Goal: Complete application form: Complete application form

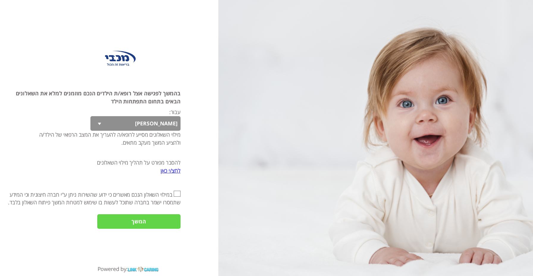
click at [176, 194] on input "אני מאשר\ת את" at bounding box center [177, 194] width 7 height 6
checkbox input "true"
click at [167, 218] on input "המשך" at bounding box center [138, 221] width 83 height 15
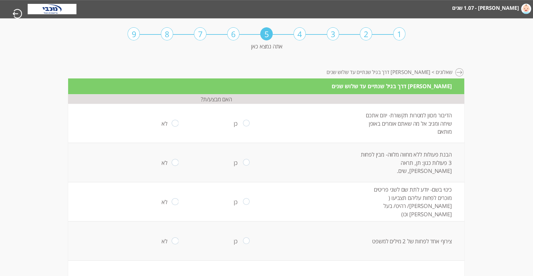
click at [403, 37] on div "1" at bounding box center [399, 33] width 12 height 13
click at [394, 34] on div "1" at bounding box center [399, 33] width 12 height 13
click at [465, 65] on html "מחשבון מבוסס הסולם ההתפתחותי הישראלי [PERSON_NAME] - 1.07 שנים מעקב דיגיטלי איש…" at bounding box center [266, 32] width 533 height 65
click at [461, 72] on div at bounding box center [459, 72] width 9 height 9
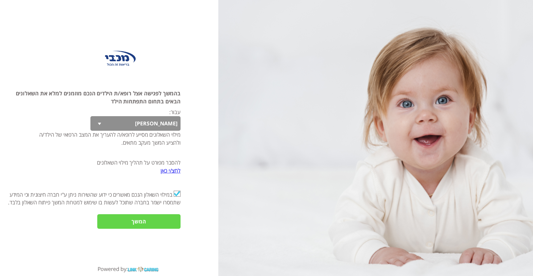
click at [152, 219] on input "המשך" at bounding box center [138, 221] width 83 height 15
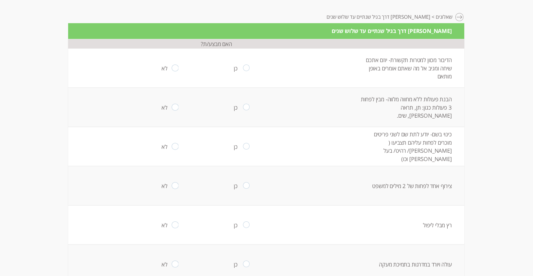
scroll to position [240, 0]
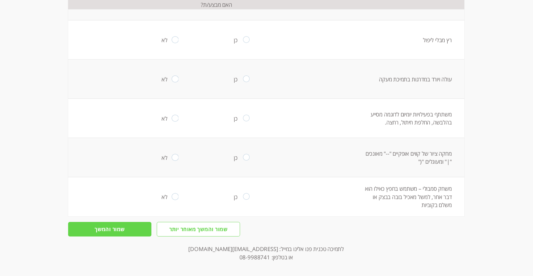
click at [142, 228] on input "שמור והמשך" at bounding box center [109, 229] width 83 height 15
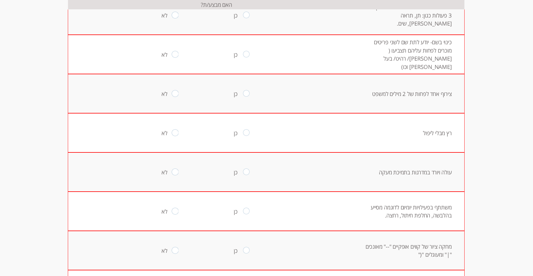
scroll to position [149, 0]
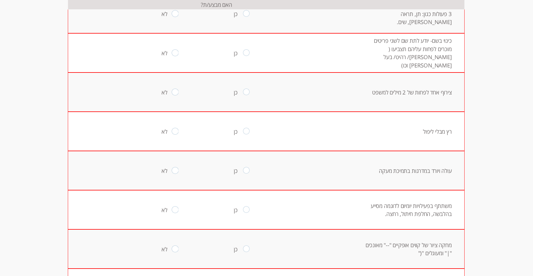
click at [245, 170] on input "radio" at bounding box center [246, 170] width 7 height 7
radio input "true"
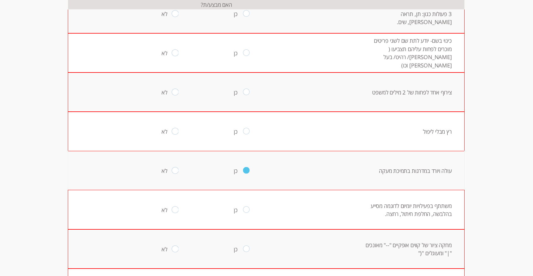
click at [245, 135] on td "כן" at bounding box center [246, 131] width 71 height 39
click at [245, 128] on td "כן" at bounding box center [246, 131] width 71 height 39
click at [248, 132] on input "radio" at bounding box center [246, 131] width 7 height 7
radio input "true"
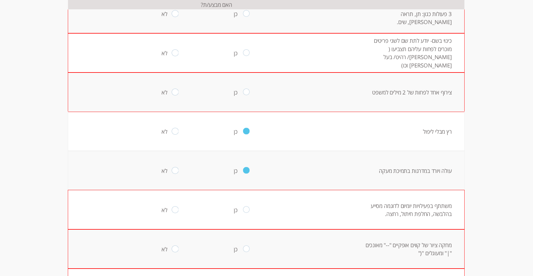
click at [246, 92] on input "radio" at bounding box center [246, 92] width 7 height 7
radio input "true"
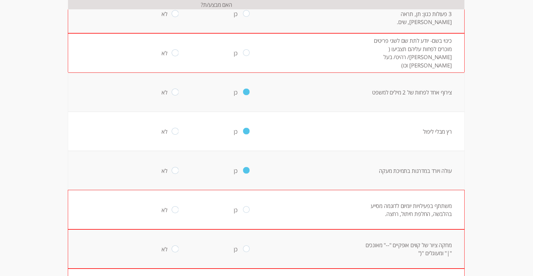
click at [248, 54] on input "radio" at bounding box center [246, 53] width 7 height 7
radio input "true"
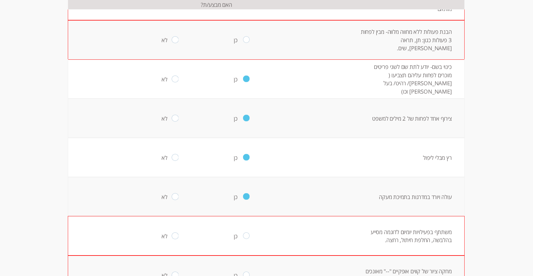
scroll to position [120, 0]
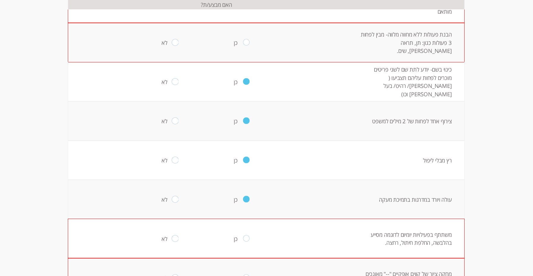
click at [249, 39] on input "radio" at bounding box center [246, 42] width 7 height 7
radio input "true"
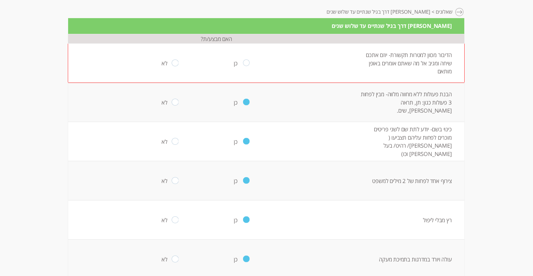
click at [248, 62] on input "radio" at bounding box center [246, 63] width 7 height 7
radio input "true"
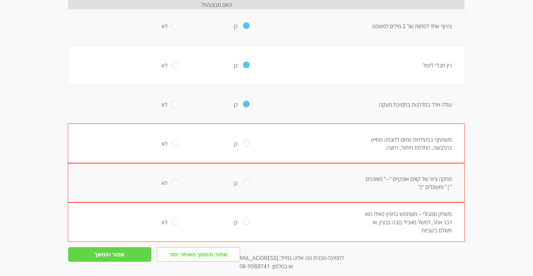
scroll to position [215, 0]
click at [248, 143] on input "radio" at bounding box center [246, 144] width 7 height 7
radio input "true"
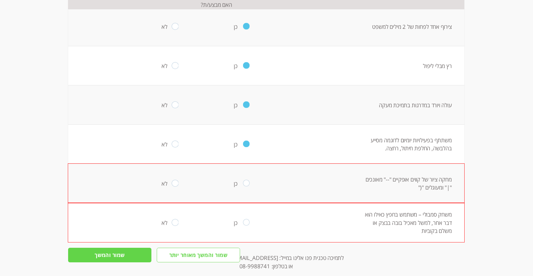
click at [242, 178] on td "כן" at bounding box center [246, 183] width 71 height 39
click at [249, 215] on td "כן" at bounding box center [246, 222] width 71 height 39
click at [248, 221] on input "radio" at bounding box center [246, 222] width 7 height 7
radio input "true"
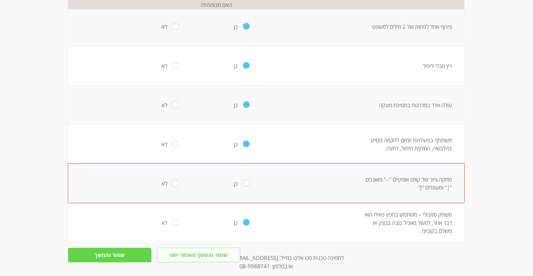
click at [248, 188] on td "כן" at bounding box center [246, 183] width 71 height 39
click at [247, 188] on td "כן" at bounding box center [246, 183] width 71 height 39
click at [243, 184] on input "radio" at bounding box center [246, 183] width 7 height 7
radio input "true"
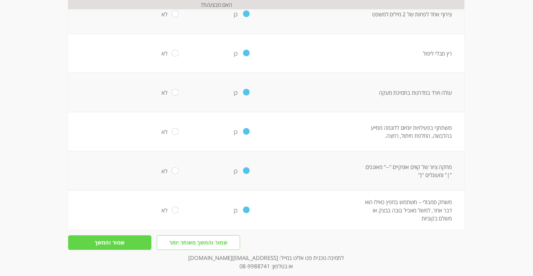
scroll to position [231, 0]
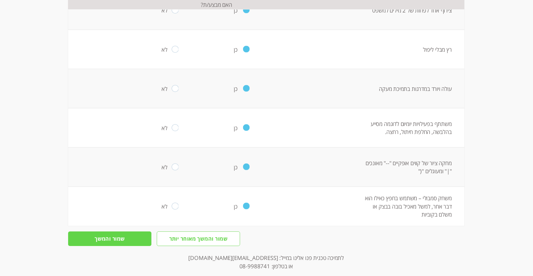
click at [90, 244] on input "שמור והמשך" at bounding box center [109, 239] width 83 height 15
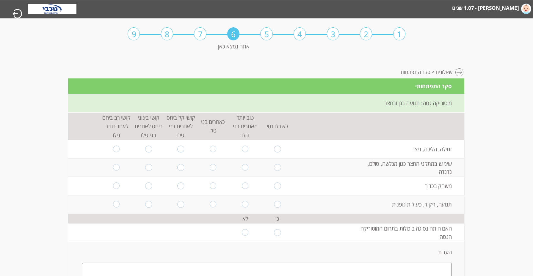
click at [278, 185] on input "radio" at bounding box center [277, 186] width 7 height 7
radio input "true"
click at [278, 199] on td at bounding box center [277, 204] width 32 height 18
click at [247, 186] on input "radio" at bounding box center [245, 186] width 7 height 7
radio input "true"
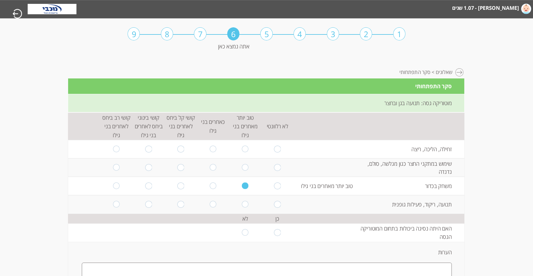
click at [245, 207] on input "radio" at bounding box center [245, 204] width 7 height 7
radio input "true"
click at [245, 166] on input "radio" at bounding box center [245, 167] width 7 height 7
radio input "true"
click at [245, 149] on input "radio" at bounding box center [245, 149] width 7 height 7
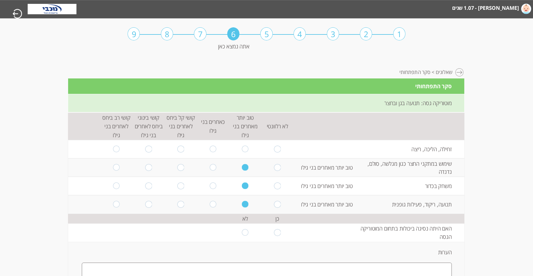
radio input "true"
click at [214, 168] on input "radio" at bounding box center [213, 167] width 7 height 7
radio input "true"
click at [213, 187] on input "radio" at bounding box center [213, 186] width 7 height 7
radio input "true"
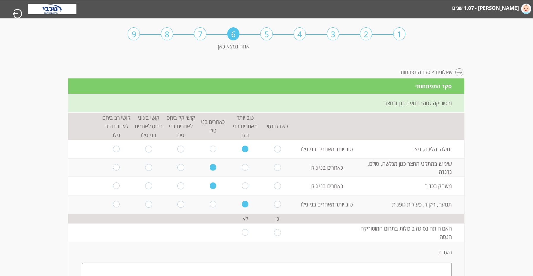
click at [212, 207] on input "radio" at bounding box center [213, 204] width 7 height 7
radio input "true"
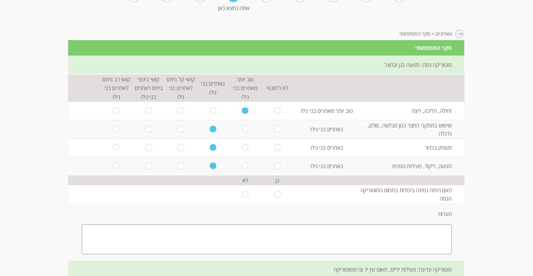
scroll to position [38, 0]
click at [243, 196] on input "radio" at bounding box center [245, 194] width 7 height 7
radio input "true"
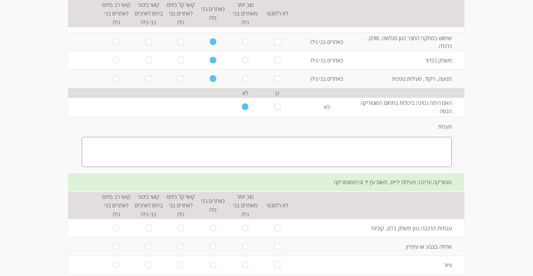
scroll to position [126, 0]
click at [213, 226] on input "radio" at bounding box center [213, 227] width 7 height 7
radio input "true"
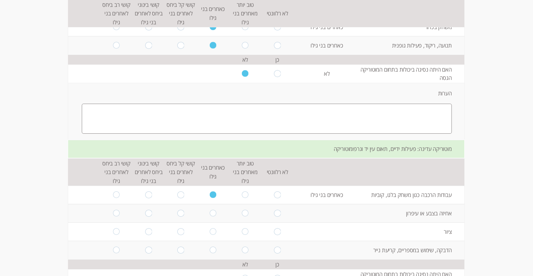
scroll to position [159, 0]
click at [213, 213] on input "radio" at bounding box center [213, 213] width 7 height 7
radio input "true"
click at [211, 233] on input "radio" at bounding box center [213, 231] width 7 height 7
radio input "true"
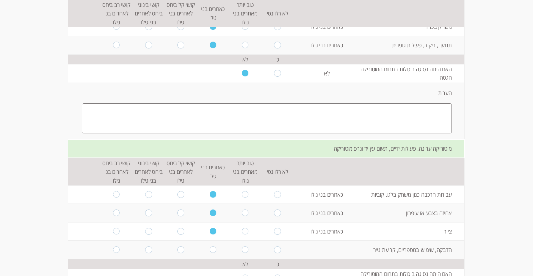
click at [212, 251] on input "radio" at bounding box center [213, 249] width 7 height 7
radio input "true"
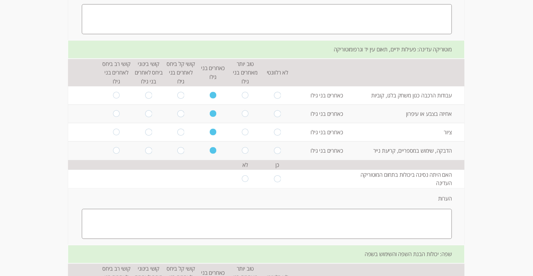
scroll to position [258, 0]
click at [247, 179] on input "radio" at bounding box center [245, 179] width 7 height 7
radio input "true"
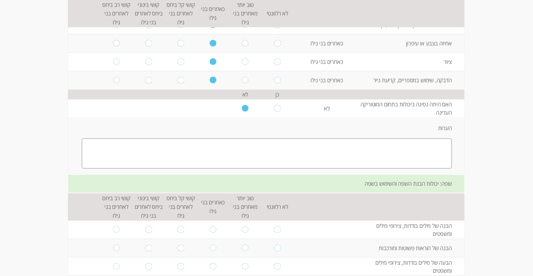
scroll to position [330, 0]
click at [215, 230] on input "radio" at bounding box center [213, 228] width 7 height 7
radio input "true"
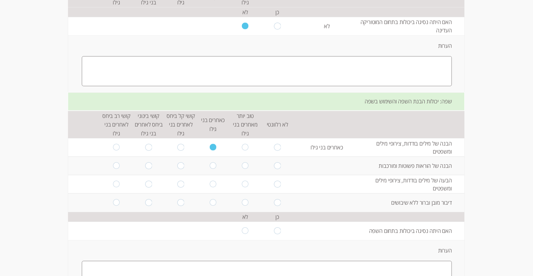
scroll to position [416, 0]
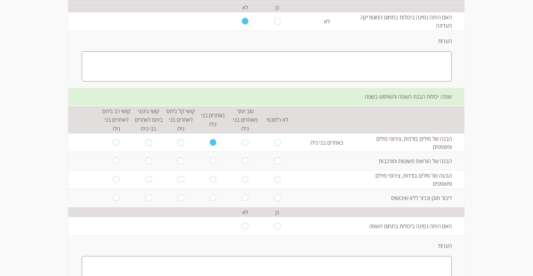
click at [212, 160] on input "radio" at bounding box center [213, 161] width 7 height 7
radio input "true"
click at [212, 172] on td at bounding box center [213, 179] width 32 height 18
click at [210, 181] on input "radio" at bounding box center [213, 179] width 7 height 7
radio input "true"
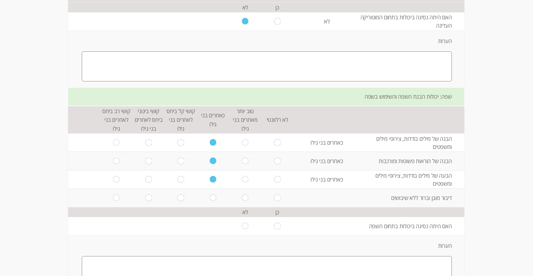
click at [212, 201] on input "radio" at bounding box center [213, 197] width 7 height 7
radio input "true"
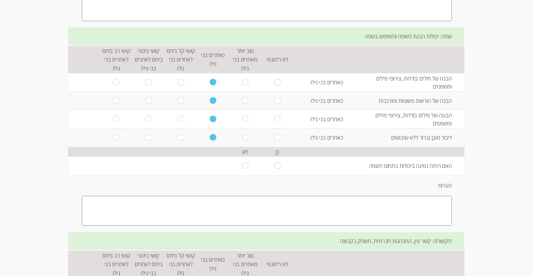
scroll to position [480, 0]
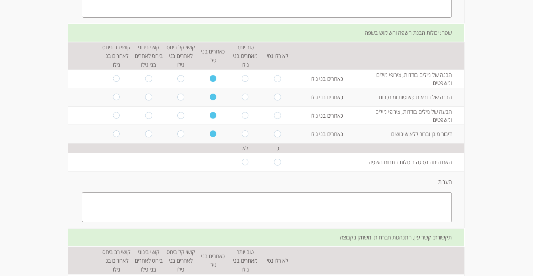
click at [245, 163] on input "radio" at bounding box center [245, 162] width 7 height 7
radio input "true"
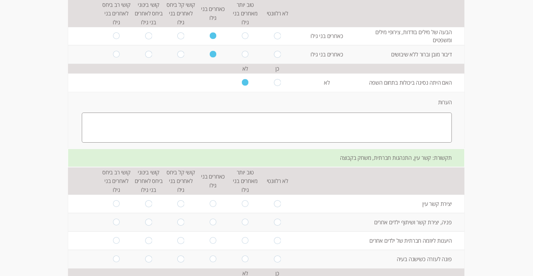
scroll to position [566, 0]
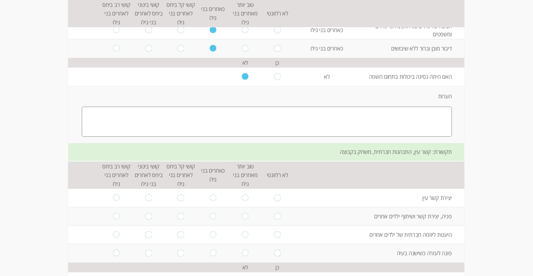
click at [243, 198] on input "radio" at bounding box center [245, 197] width 7 height 7
radio input "true"
click at [248, 218] on input "radio" at bounding box center [245, 216] width 7 height 7
radio input "true"
click at [247, 238] on input "radio" at bounding box center [245, 234] width 7 height 7
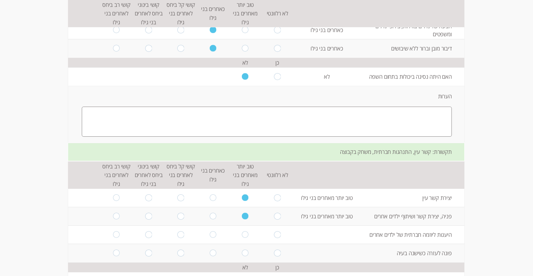
radio input "true"
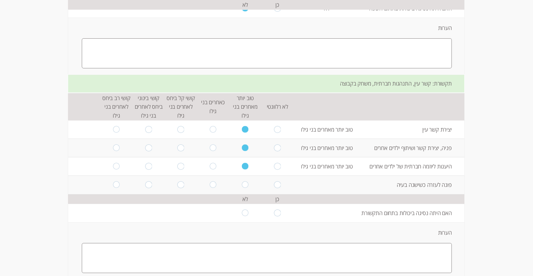
scroll to position [638, 0]
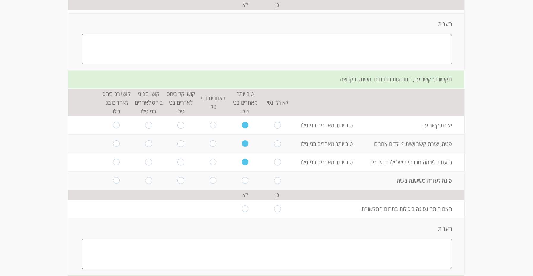
click at [244, 183] on input "radio" at bounding box center [245, 180] width 7 height 7
radio input "true"
click at [246, 213] on input "radio" at bounding box center [245, 208] width 7 height 7
radio input "true"
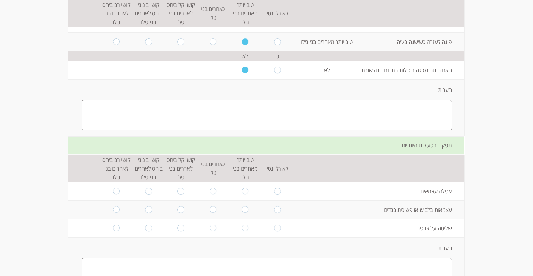
scroll to position [778, 0]
click at [180, 194] on input "radio" at bounding box center [180, 190] width 7 height 7
radio input "true"
click at [179, 213] on input "radio" at bounding box center [180, 208] width 7 height 7
radio input "true"
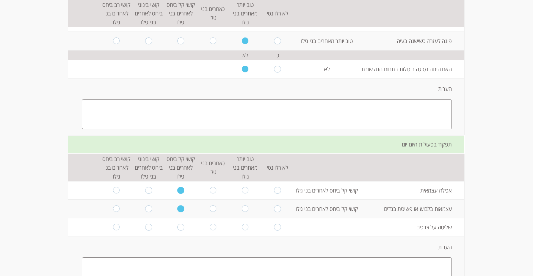
click at [199, 231] on td at bounding box center [213, 227] width 32 height 18
click at [211, 231] on input "radio" at bounding box center [213, 227] width 7 height 7
radio input "true"
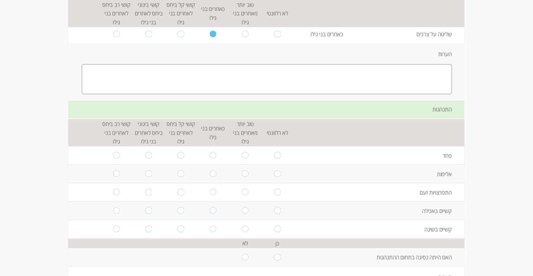
scroll to position [981, 0]
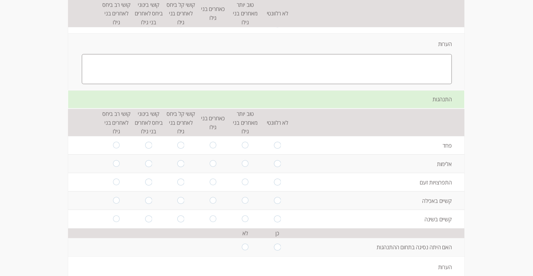
click at [213, 149] on input "radio" at bounding box center [213, 145] width 7 height 7
radio input "true"
click at [181, 167] on input "radio" at bounding box center [180, 163] width 7 height 7
radio input "true"
click at [151, 185] on input "radio" at bounding box center [148, 182] width 7 height 7
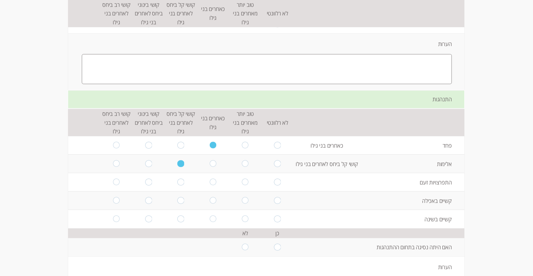
radio input "true"
click at [150, 202] on input "radio" at bounding box center [148, 200] width 7 height 7
radio input "true"
click at [211, 222] on input "radio" at bounding box center [213, 219] width 7 height 7
radio input "true"
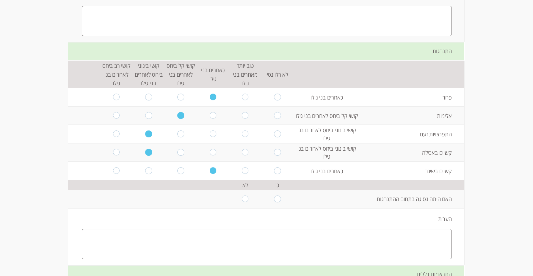
scroll to position [1039, 0]
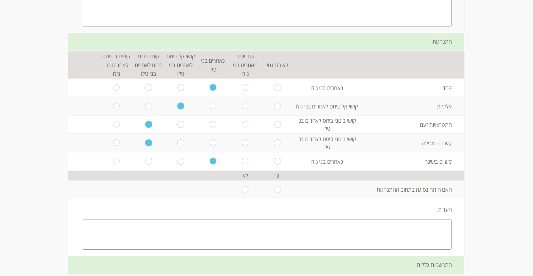
click at [277, 193] on input "radio" at bounding box center [277, 189] width 7 height 7
radio input "true"
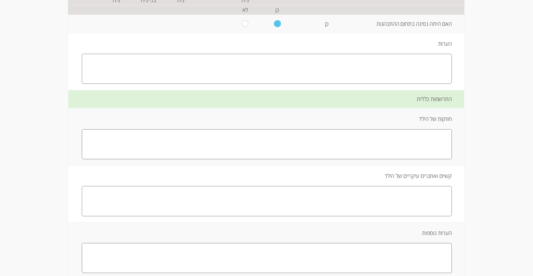
scroll to position [1205, 0]
click at [374, 66] on textarea at bounding box center [266, 69] width 369 height 30
click at [392, 144] on textarea at bounding box center [266, 144] width 369 height 30
type textarea "h"
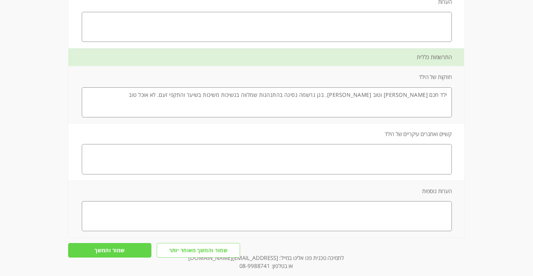
scroll to position [1273, 0]
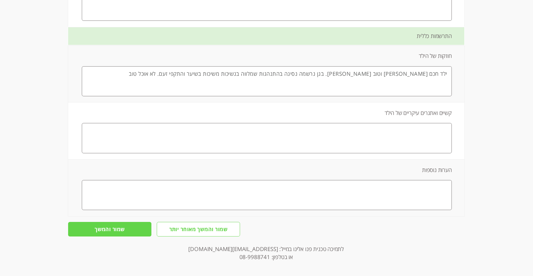
type textarea "ילד חכם [PERSON_NAME] וטוב [PERSON_NAME]. בגן נרשמה נסיגה בהתנהגות שמלווה בנשיכ…"
click at [372, 148] on textarea at bounding box center [266, 138] width 369 height 30
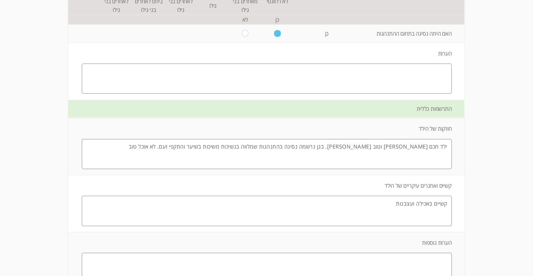
scroll to position [1191, 0]
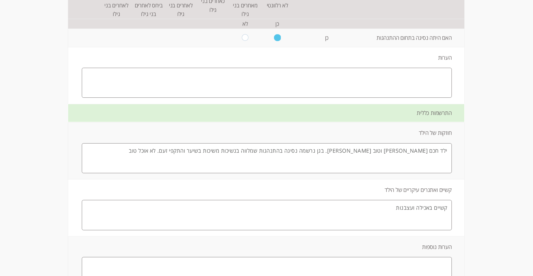
type textarea "קשיים באכילה ועצבנות"
click at [426, 88] on textarea at bounding box center [266, 83] width 369 height 30
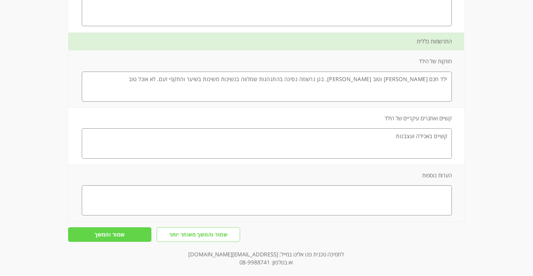
scroll to position [1273, 0]
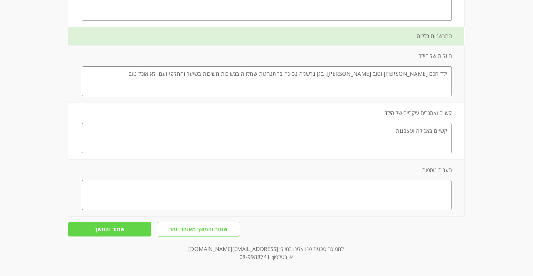
click at [128, 231] on input "שמור והמשך" at bounding box center [109, 229] width 83 height 15
click at [126, 229] on input "שמור והמשך" at bounding box center [109, 229] width 83 height 15
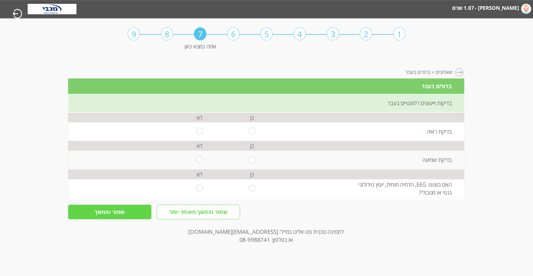
click at [252, 128] on input "radio" at bounding box center [251, 131] width 7 height 7
radio input "true"
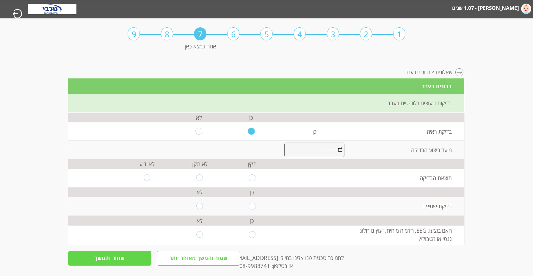
click at [313, 149] on input "month" at bounding box center [314, 150] width 60 height 15
click at [254, 178] on input "radio" at bounding box center [251, 177] width 7 height 7
radio input "true"
click at [197, 208] on input "radio" at bounding box center [199, 206] width 7 height 7
radio input "true"
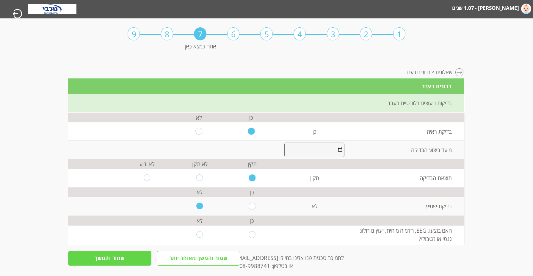
click at [198, 234] on input "radio" at bounding box center [199, 234] width 7 height 7
radio input "true"
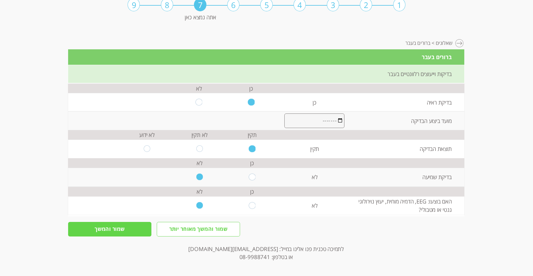
click at [137, 228] on input "שמור והמשך" at bounding box center [109, 229] width 83 height 15
click at [333, 116] on input "month" at bounding box center [314, 121] width 60 height 15
click at [333, 123] on input "month" at bounding box center [314, 121] width 60 height 15
click at [320, 118] on input "month" at bounding box center [314, 121] width 60 height 15
click at [337, 118] on input "month" at bounding box center [314, 121] width 60 height 15
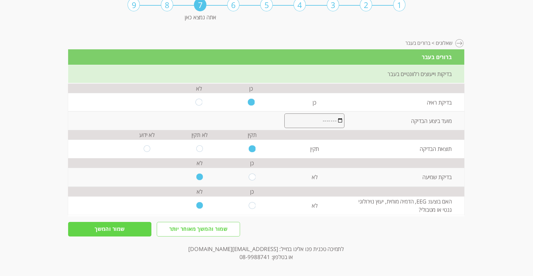
type input "2025-03"
click at [110, 226] on input "שמור והמשך" at bounding box center [109, 229] width 83 height 15
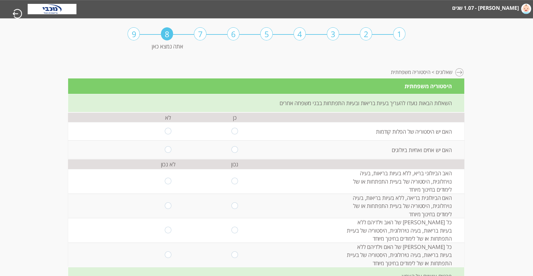
click at [167, 130] on input "radio" at bounding box center [168, 131] width 7 height 7
radio input "true"
click at [167, 150] on input "radio" at bounding box center [168, 150] width 7 height 7
radio input "true"
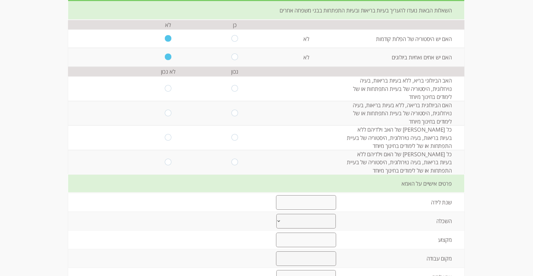
scroll to position [101, 0]
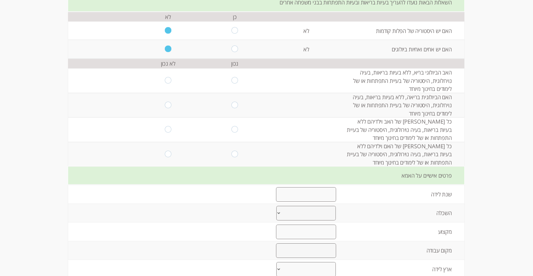
click at [167, 81] on input "radio" at bounding box center [168, 80] width 7 height 7
radio input "true"
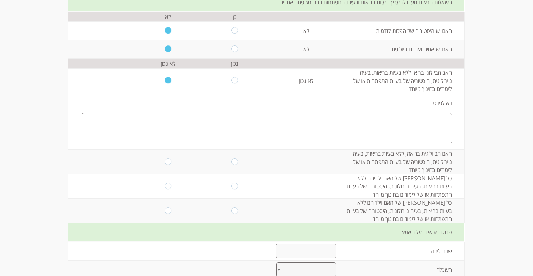
click at [234, 82] on input "radio" at bounding box center [234, 80] width 7 height 7
radio input "true"
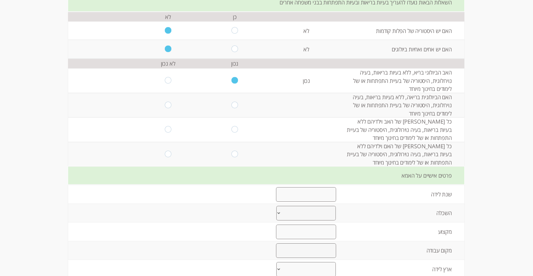
click at [234, 105] on input "radio" at bounding box center [234, 105] width 7 height 7
radio input "true"
click at [235, 130] on input "radio" at bounding box center [234, 129] width 7 height 7
radio input "true"
click at [231, 153] on input "radio" at bounding box center [234, 154] width 7 height 7
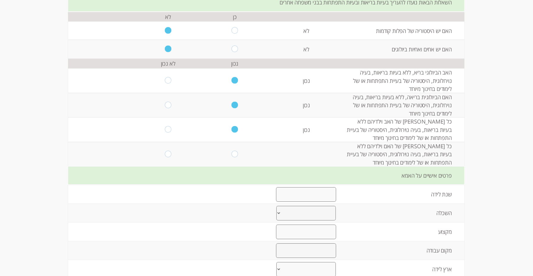
radio input "true"
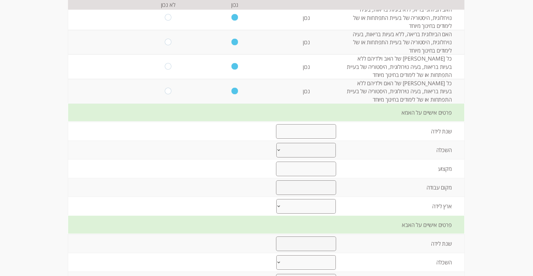
scroll to position [179, 0]
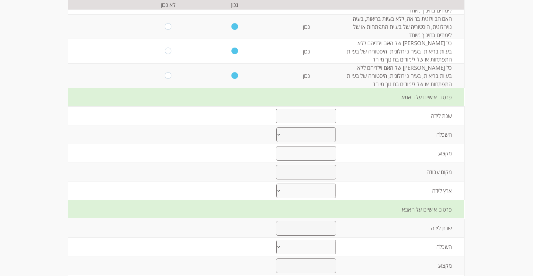
click at [324, 120] on input "number" at bounding box center [306, 116] width 60 height 15
type input "1996"
click at [317, 136] on select "יסודי עד 8 שנות לימוד תיכוני עד 12 שנות לימוד על תיכוני מסלול מקצועי אקדמי- תוא…" at bounding box center [305, 135] width 59 height 15
select select "3"
click at [276, 128] on select "יסודי עד 8 שנות לימוד תיכוני עד 12 שנות לימוד על תיכוני מסלול מקצועי אקדמי- תוא…" at bounding box center [305, 135] width 59 height 15
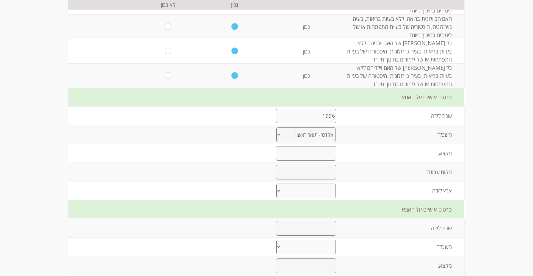
click at [325, 156] on input "text" at bounding box center [306, 153] width 60 height 15
type input "שיווק"
click at [320, 169] on input "text" at bounding box center [306, 172] width 60 height 15
type input "גלילות"
click at [317, 192] on select "[PERSON_NAME] ברית המועצות לשעבר אתיופיה צפון אמריקה [GEOGRAPHIC_DATA] אפריקה א…" at bounding box center [305, 191] width 59 height 15
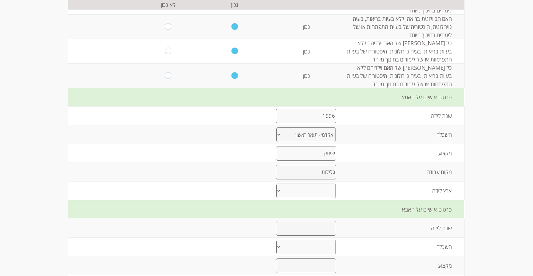
select select "0"
click at [276, 185] on select "[PERSON_NAME] ברית המועצות לשעבר אתיופיה צפון אמריקה [GEOGRAPHIC_DATA] אפריקה א…" at bounding box center [305, 191] width 59 height 15
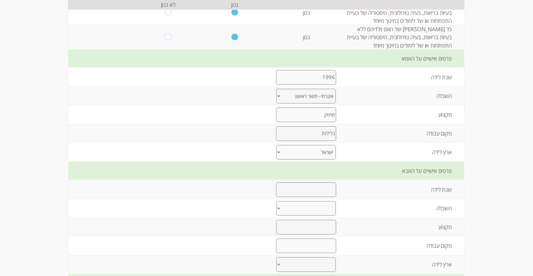
scroll to position [240, 0]
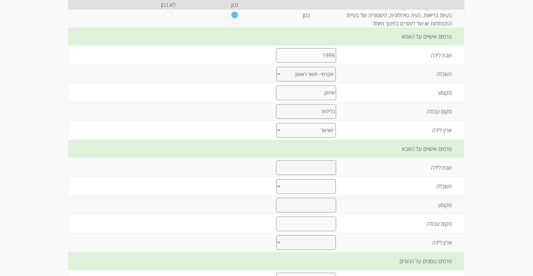
click at [320, 171] on input "number" at bounding box center [306, 168] width 60 height 15
type input "1992"
click at [318, 191] on select "יסודי עד 8 שנות לימוד תיכוני עד 12 שנות לימוד על תיכוני מסלול מקצועי אקדמי- תוא…" at bounding box center [305, 186] width 59 height 15
select select "3"
click at [276, 181] on select "יסודי עד 8 שנות לימוד תיכוני עד 12 שנות לימוד על תיכוני מסלול מקצועי אקדמי- תוא…" at bounding box center [305, 186] width 59 height 15
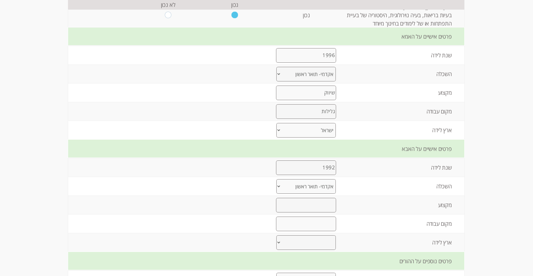
click at [328, 209] on input "text" at bounding box center [306, 205] width 60 height 15
type input "סייבר"
click at [323, 229] on input "text" at bounding box center [306, 224] width 60 height 15
drag, startPoint x: 320, startPoint y: 226, endPoint x: 324, endPoint y: 227, distance: 4.0
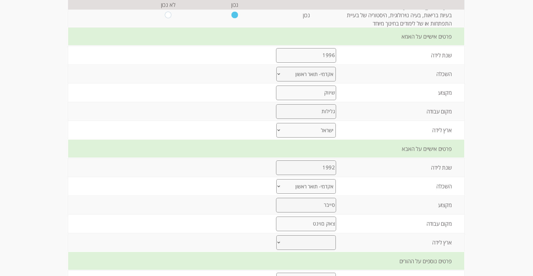
click at [324, 227] on input "צאק םוינט" at bounding box center [306, 224] width 60 height 15
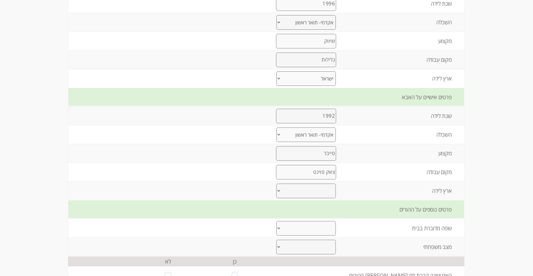
scroll to position [296, 0]
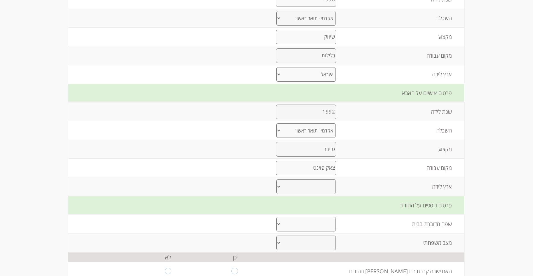
type input "צאק פוינט"
click at [324, 191] on select "[PERSON_NAME] ברית המועצות לשעבר אתיופיה צפון אמריקה [GEOGRAPHIC_DATA] אפריקה א…" at bounding box center [305, 187] width 59 height 15
select select "0"
click at [276, 181] on select "[PERSON_NAME] ברית המועצות לשעבר אתיופיה צפון אמריקה [GEOGRAPHIC_DATA] אפריקה א…" at bounding box center [305, 187] width 59 height 15
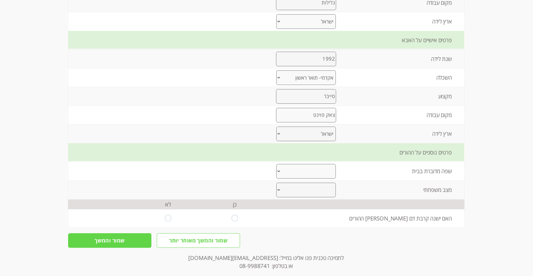
scroll to position [349, 0]
click at [330, 171] on select "עברית ערבית רוסית אמהרית אנגלית אחר" at bounding box center [305, 171] width 59 height 15
select select "0"
click at [276, 166] on select "עברית ערבית רוסית אמהרית אנגלית אחר" at bounding box center [305, 171] width 59 height 15
click at [326, 194] on select "נשואים גרושים אחר" at bounding box center [305, 190] width 59 height 15
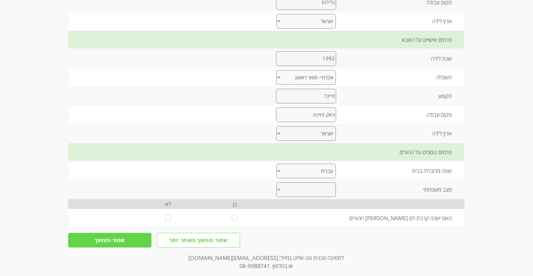
select select "0"
click at [276, 185] on select "נשואים גרושים אחר" at bounding box center [305, 190] width 59 height 15
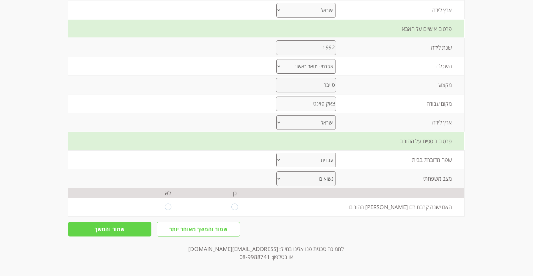
click at [165, 211] on td at bounding box center [168, 207] width 67 height 18
click at [168, 207] on input "radio" at bounding box center [168, 207] width 7 height 7
radio input "true"
click at [143, 224] on input "שמור והמשך" at bounding box center [109, 229] width 83 height 15
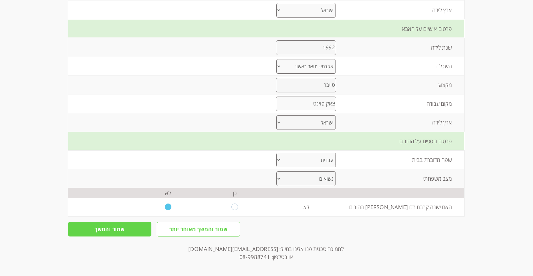
click at [139, 230] on input "שמור והמשך" at bounding box center [109, 229] width 83 height 15
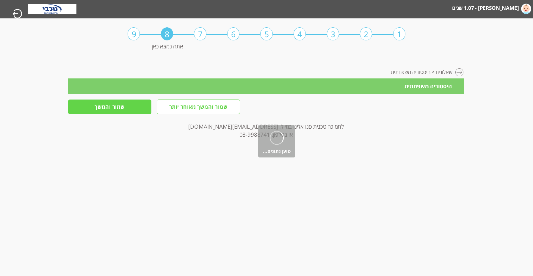
scroll to position [0, 0]
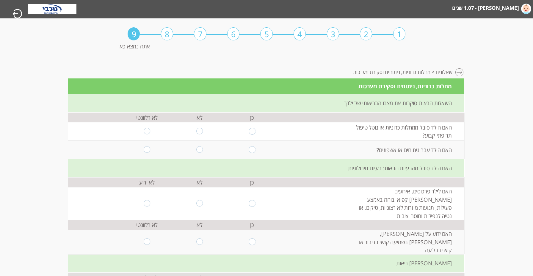
click at [200, 132] on input "radio" at bounding box center [199, 131] width 7 height 7
radio input "true"
click at [199, 147] on input "radio" at bounding box center [199, 150] width 7 height 7
radio input "true"
click at [201, 201] on input "radio" at bounding box center [199, 203] width 7 height 7
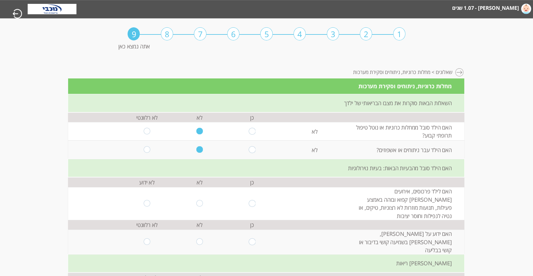
radio input "true"
click at [202, 238] on input "radio" at bounding box center [199, 241] width 7 height 7
radio input "true"
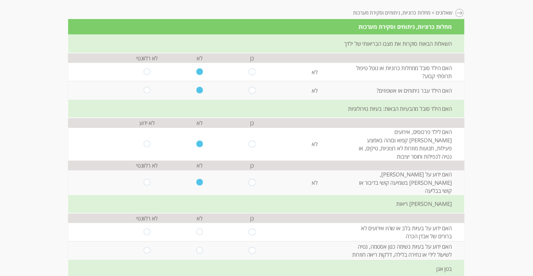
scroll to position [60, 0]
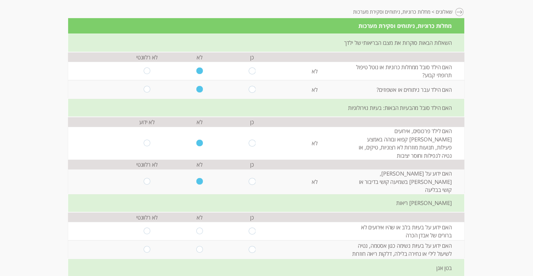
click at [199, 228] on input "radio" at bounding box center [199, 231] width 7 height 7
radio input "true"
click at [250, 246] on input "radio" at bounding box center [251, 249] width 7 height 7
radio input "true"
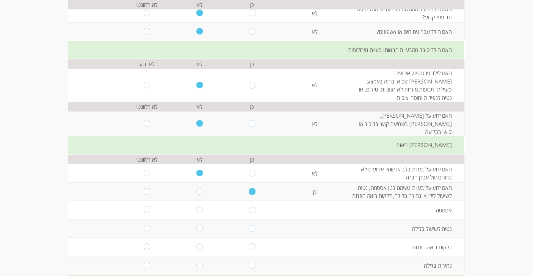
scroll to position [119, 0]
click at [253, 206] on input "radio" at bounding box center [251, 209] width 7 height 7
radio input "true"
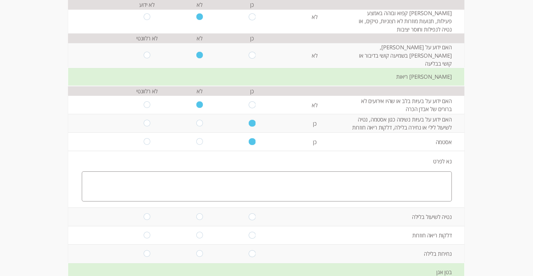
scroll to position [186, 0]
click at [311, 181] on textarea at bounding box center [266, 187] width 369 height 30
click at [253, 214] on input "radio" at bounding box center [251, 217] width 7 height 7
radio input "true"
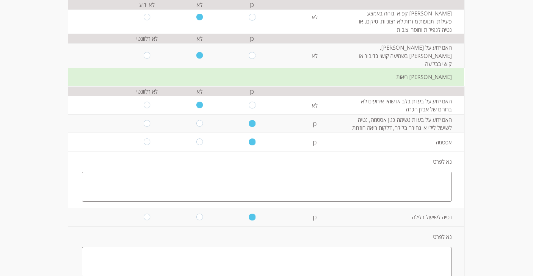
click at [203, 208] on td at bounding box center [199, 217] width 53 height 18
click at [200, 214] on input "radio" at bounding box center [199, 217] width 7 height 7
radio input "true"
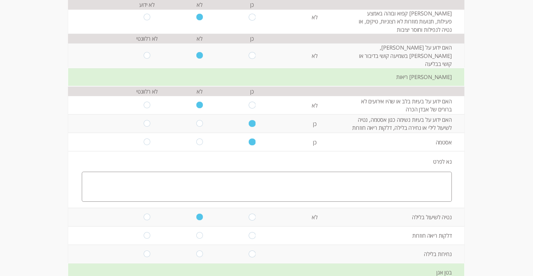
click at [251, 232] on input "radio" at bounding box center [251, 235] width 7 height 7
radio input "true"
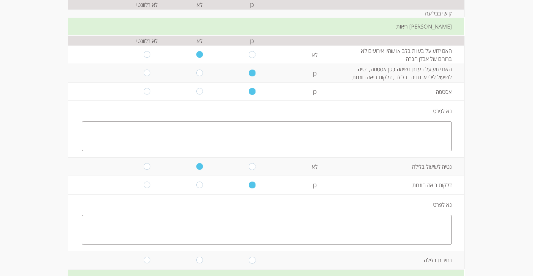
scroll to position [273, 0]
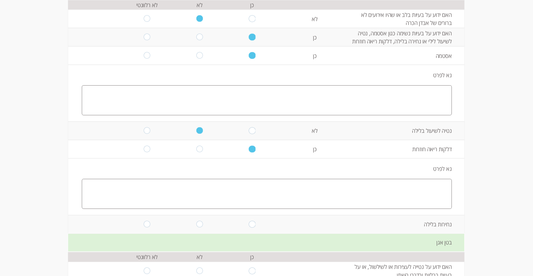
click at [253, 221] on input "radio" at bounding box center [251, 224] width 7 height 7
radio input "true"
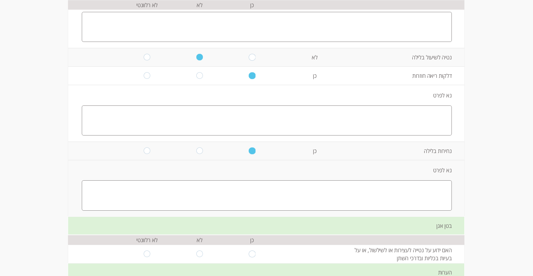
scroll to position [457, 0]
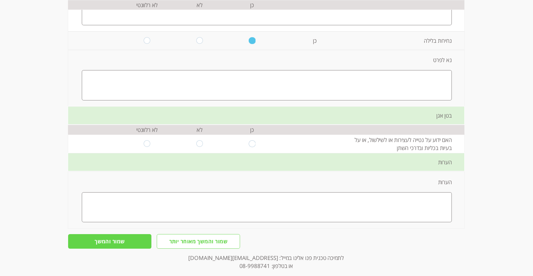
click at [198, 140] on input "radio" at bounding box center [199, 143] width 7 height 7
radio input "true"
click at [124, 234] on input "שמור והמשך" at bounding box center [109, 241] width 83 height 15
click at [142, 234] on input "שמור והמשך" at bounding box center [109, 241] width 83 height 15
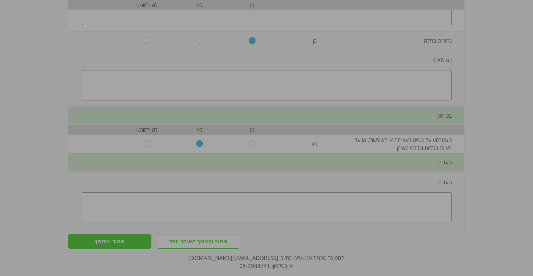
scroll to position [0, 0]
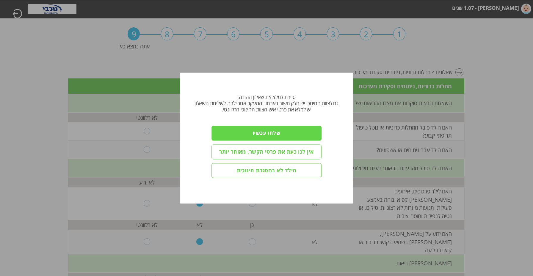
click at [278, 134] on input "שלחו עכשיו" at bounding box center [266, 133] width 110 height 15
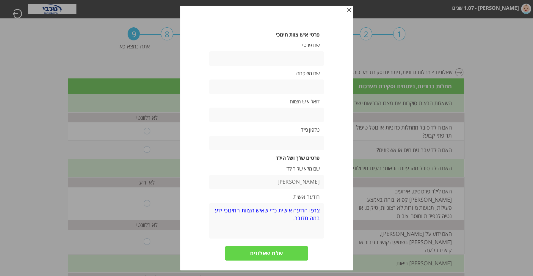
click at [304, 69] on div "פרטי איש צוות חינוכי שם פרטי שם משפחה דואל איש הצוות טלפון נייד פרטים שלך ושל ה…" at bounding box center [266, 161] width 144 height 259
click at [299, 59] on input "text" at bounding box center [266, 58] width 115 height 15
type input "[PERSON_NAME]"
click at [289, 84] on input "text" at bounding box center [266, 87] width 115 height 15
click at [309, 109] on input "text" at bounding box center [266, 115] width 115 height 15
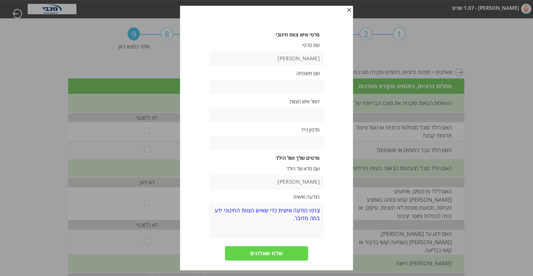
click at [312, 115] on input "text" at bounding box center [266, 115] width 115 height 15
click at [312, 141] on input "text" at bounding box center [266, 143] width 115 height 15
click at [322, 137] on input "0526936665" at bounding box center [266, 143] width 115 height 15
type input "0526936665"
click at [338, 137] on div "פרטי איש צוות חינוכי שם פרטי [PERSON_NAME] שם משפחה דואל איש הצוות טלפון נייד 0…" at bounding box center [266, 161] width 144 height 259
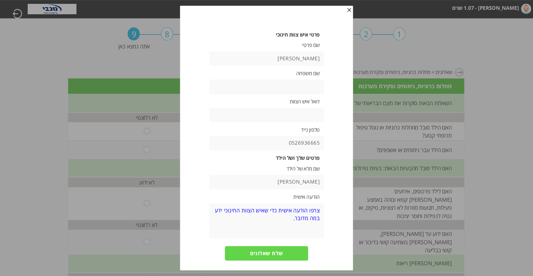
click at [299, 167] on label "שם מלא של הילד" at bounding box center [266, 169] width 106 height 6
click at [299, 180] on input "[PERSON_NAME]" at bounding box center [266, 182] width 115 height 15
type input "[PERSON_NAME]"
click at [292, 218] on textarea at bounding box center [266, 221] width 115 height 36
click at [290, 218] on textarea at bounding box center [266, 221] width 115 height 36
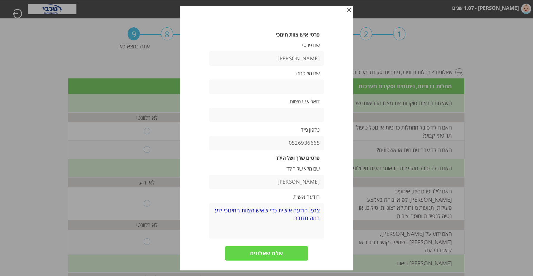
click at [290, 218] on textarea at bounding box center [266, 221] width 115 height 36
type textarea "ה"
type textarea "[PERSON_NAME]"
click at [313, 85] on input "text" at bounding box center [266, 87] width 115 height 15
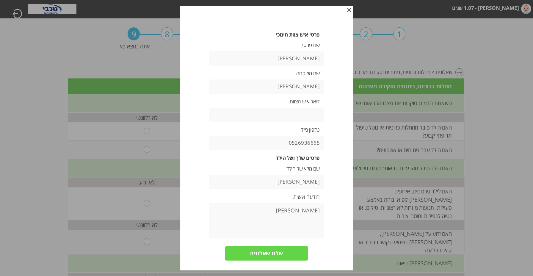
type input "[PERSON_NAME]"
click at [296, 111] on input "text" at bounding box center [266, 115] width 115 height 15
click at [287, 213] on textarea "[PERSON_NAME]" at bounding box center [266, 221] width 115 height 36
type textarea "מילוי שאלון עבור [PERSON_NAME]"
click at [259, 255] on input "שלח שאלונים" at bounding box center [266, 253] width 83 height 15
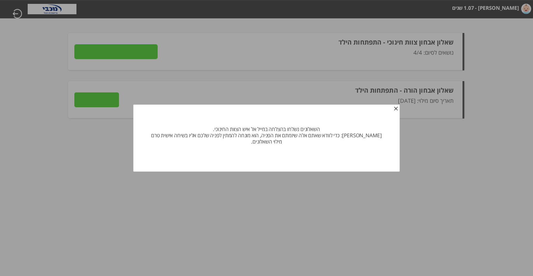
type input "פרטים"
type input "לצפייה בתשובות"
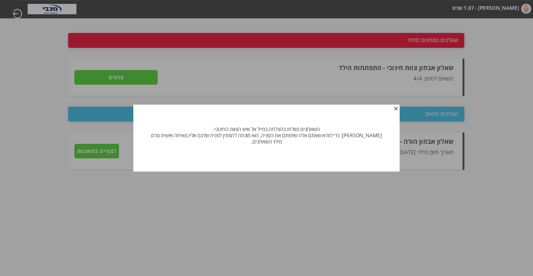
click at [393, 107] on span "button" at bounding box center [395, 109] width 5 height 5
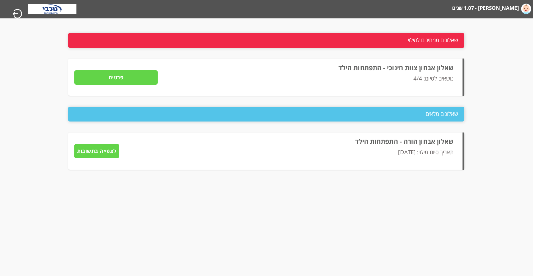
click at [521, 8] on img at bounding box center [526, 9] width 10 height 10
click at [496, 10] on label "[PERSON_NAME] - 1.07 שנים" at bounding box center [485, 8] width 67 height 11
